Goal: Task Accomplishment & Management: Manage account settings

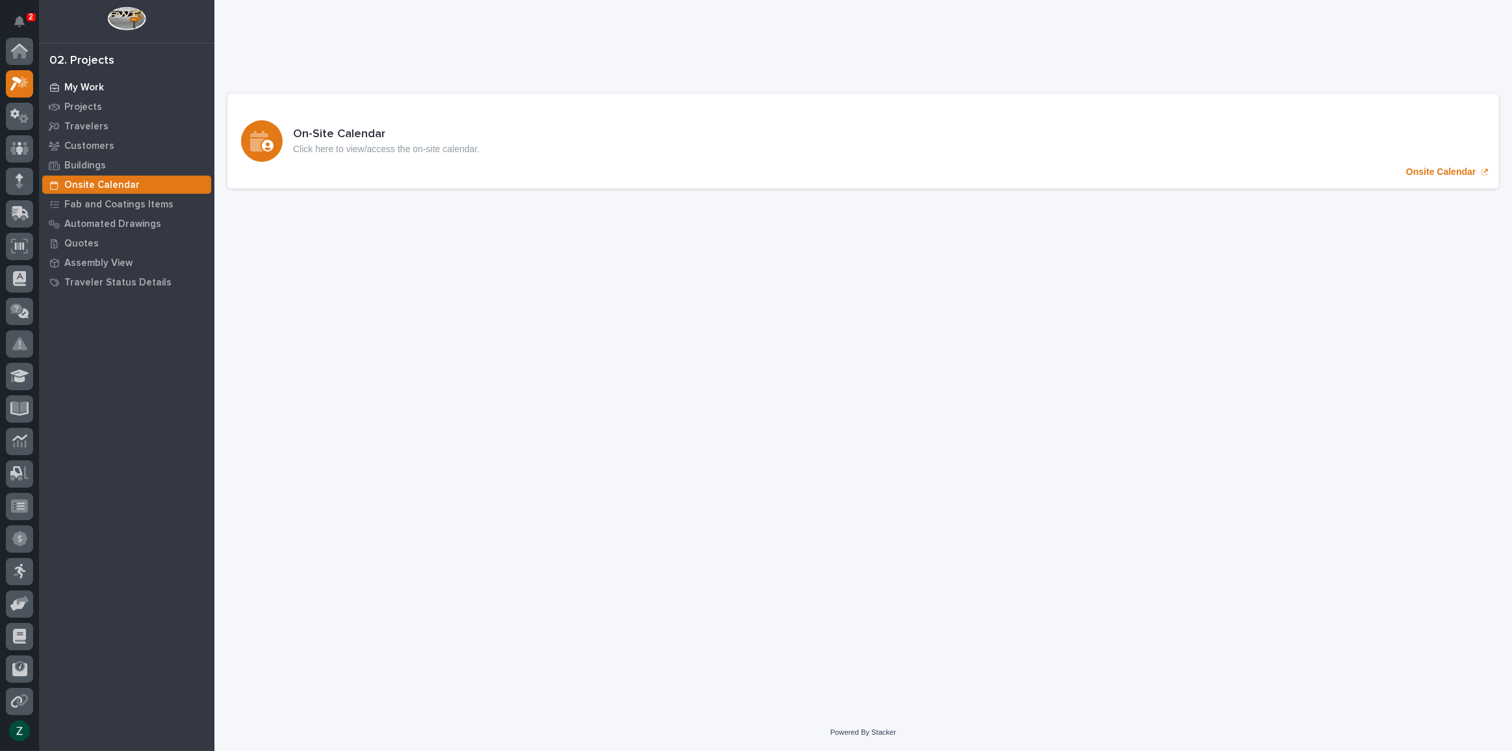
scroll to position [32, 0]
click at [83, 86] on p "My Work" at bounding box center [84, 88] width 40 height 12
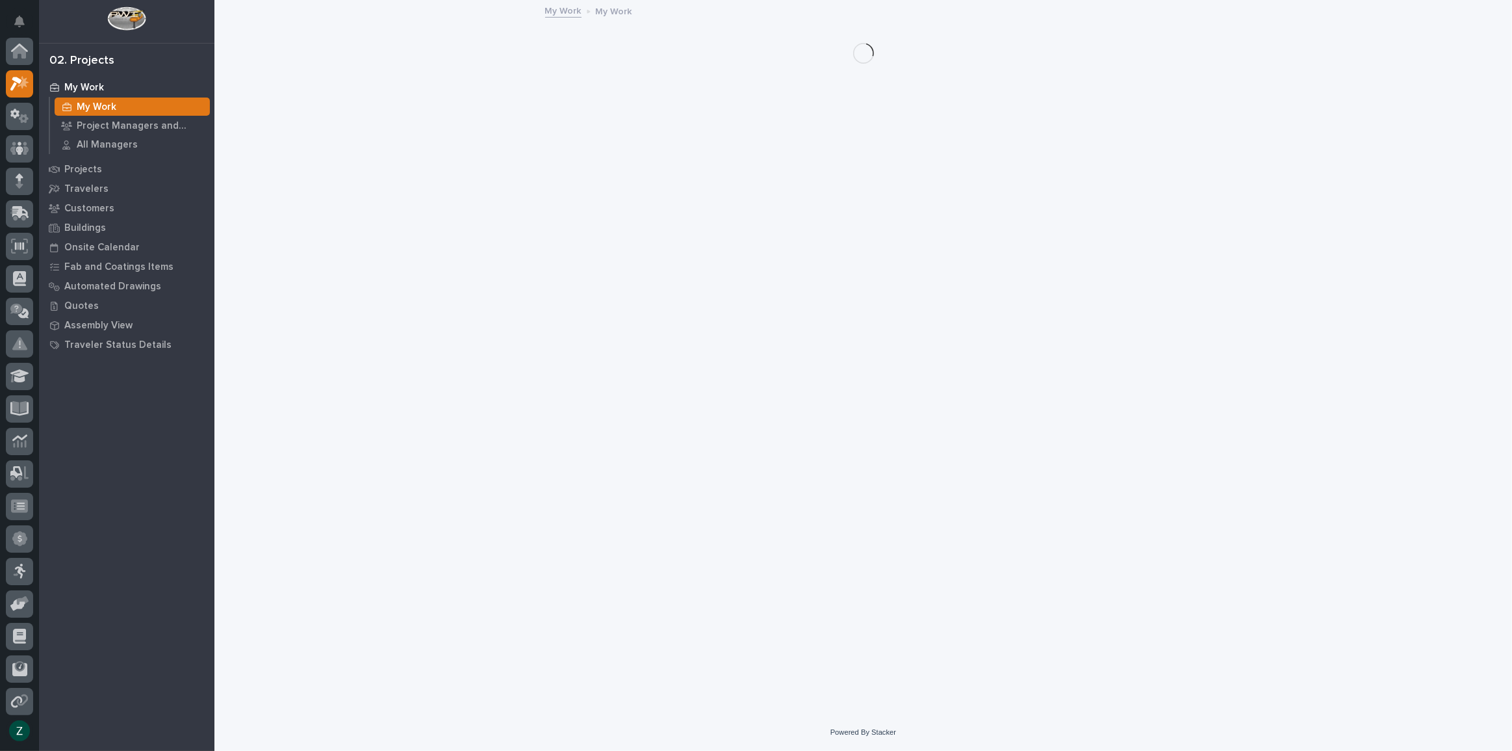
scroll to position [32, 0]
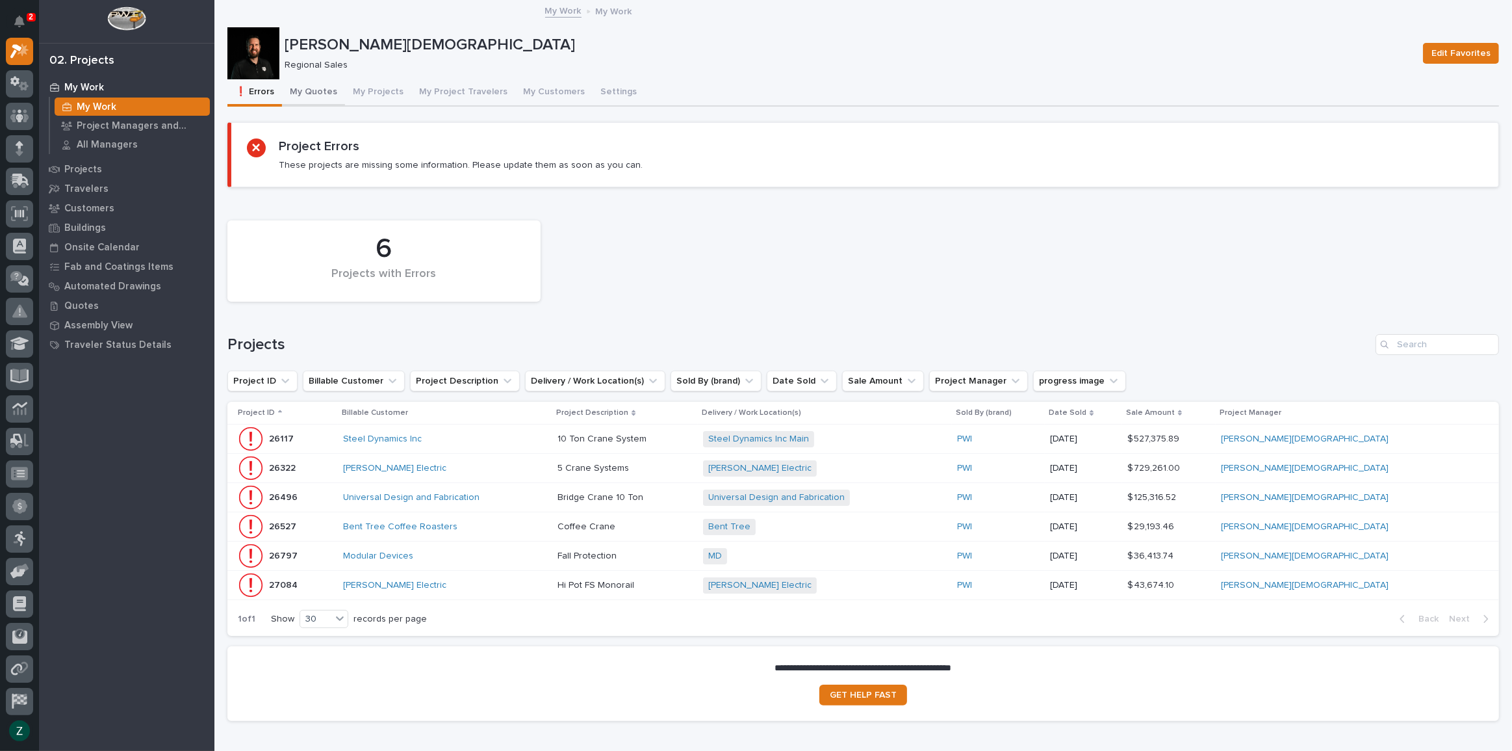
click at [300, 92] on button "My Quotes" at bounding box center [313, 92] width 63 height 27
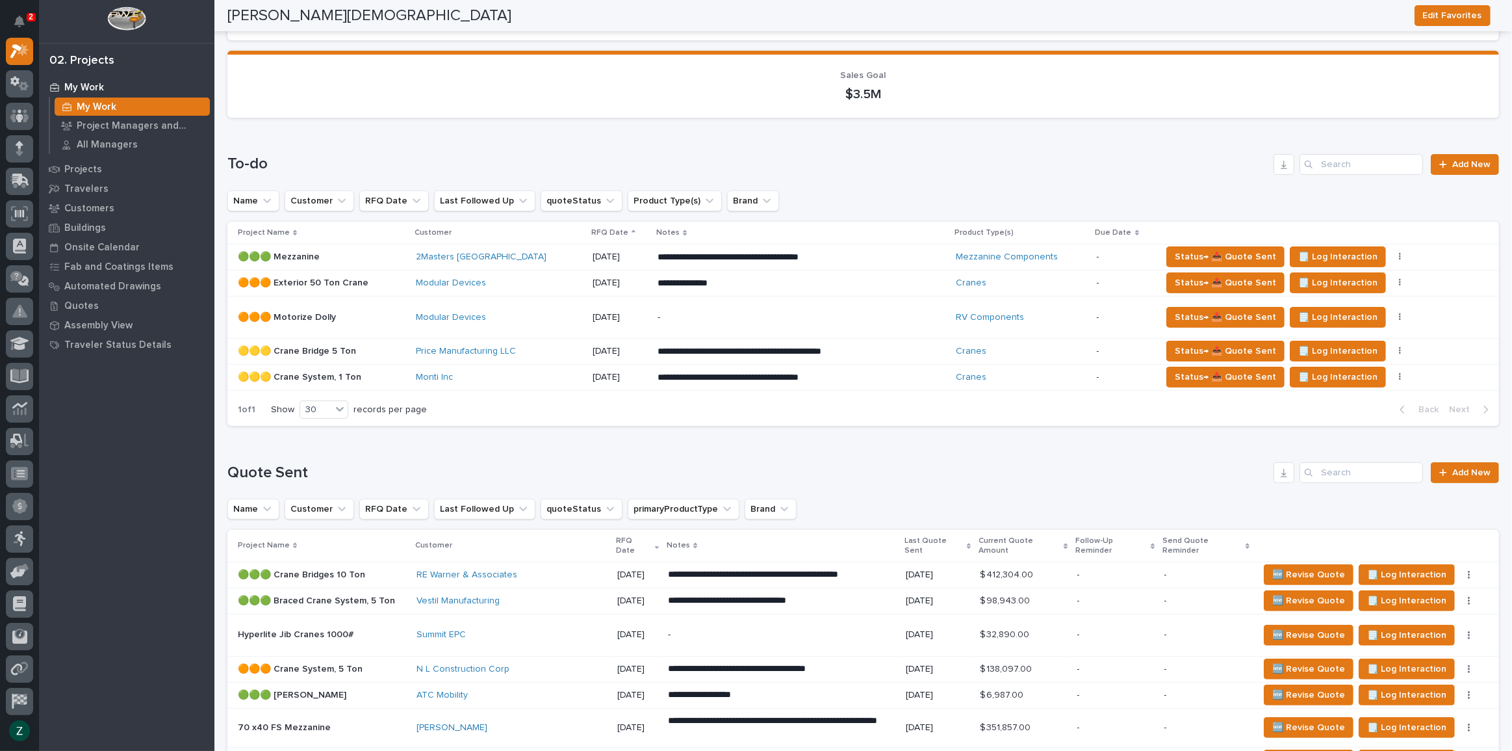
scroll to position [118, 0]
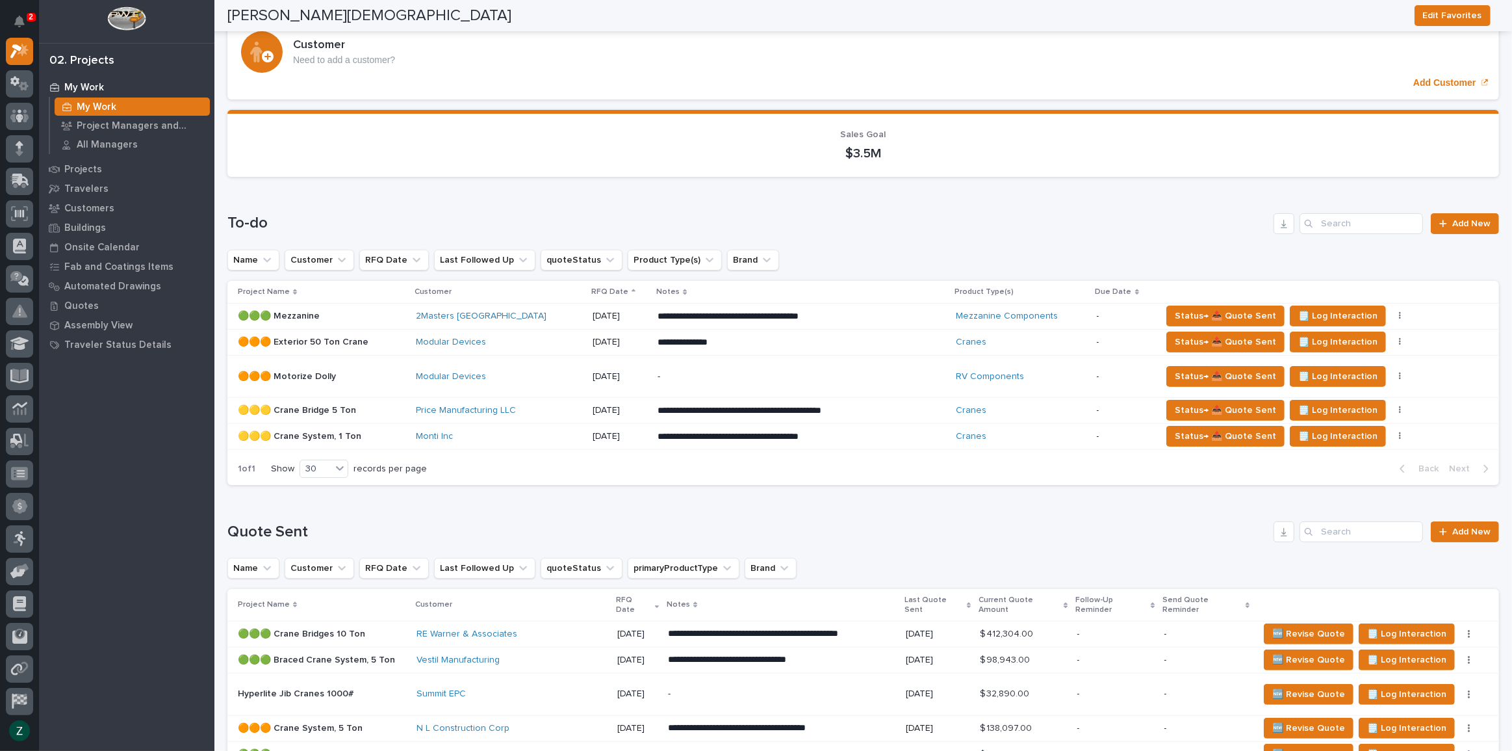
click at [877, 408] on div "**********" at bounding box center [802, 410] width 288 height 23
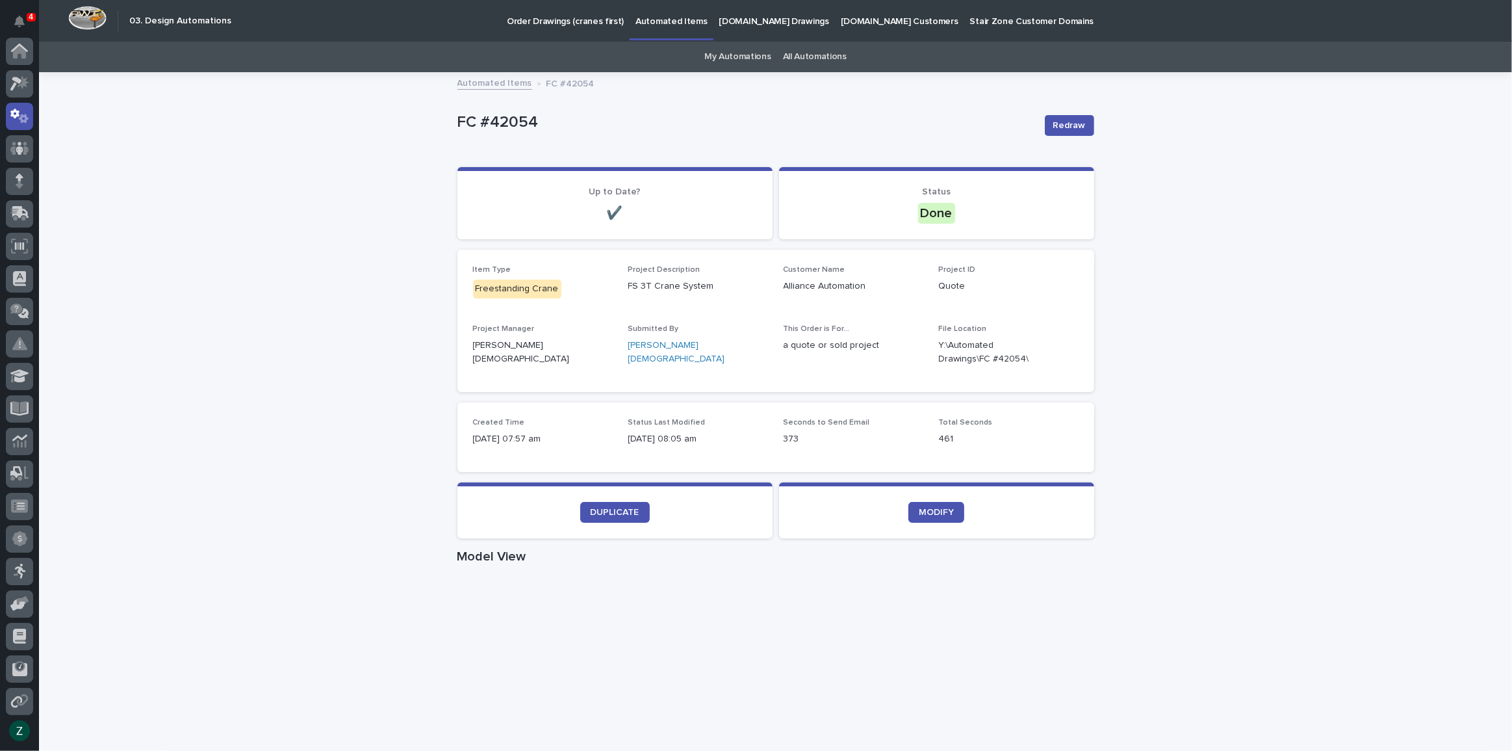
scroll to position [65, 0]
